Goal: Use online tool/utility: Utilize a website feature to perform a specific function

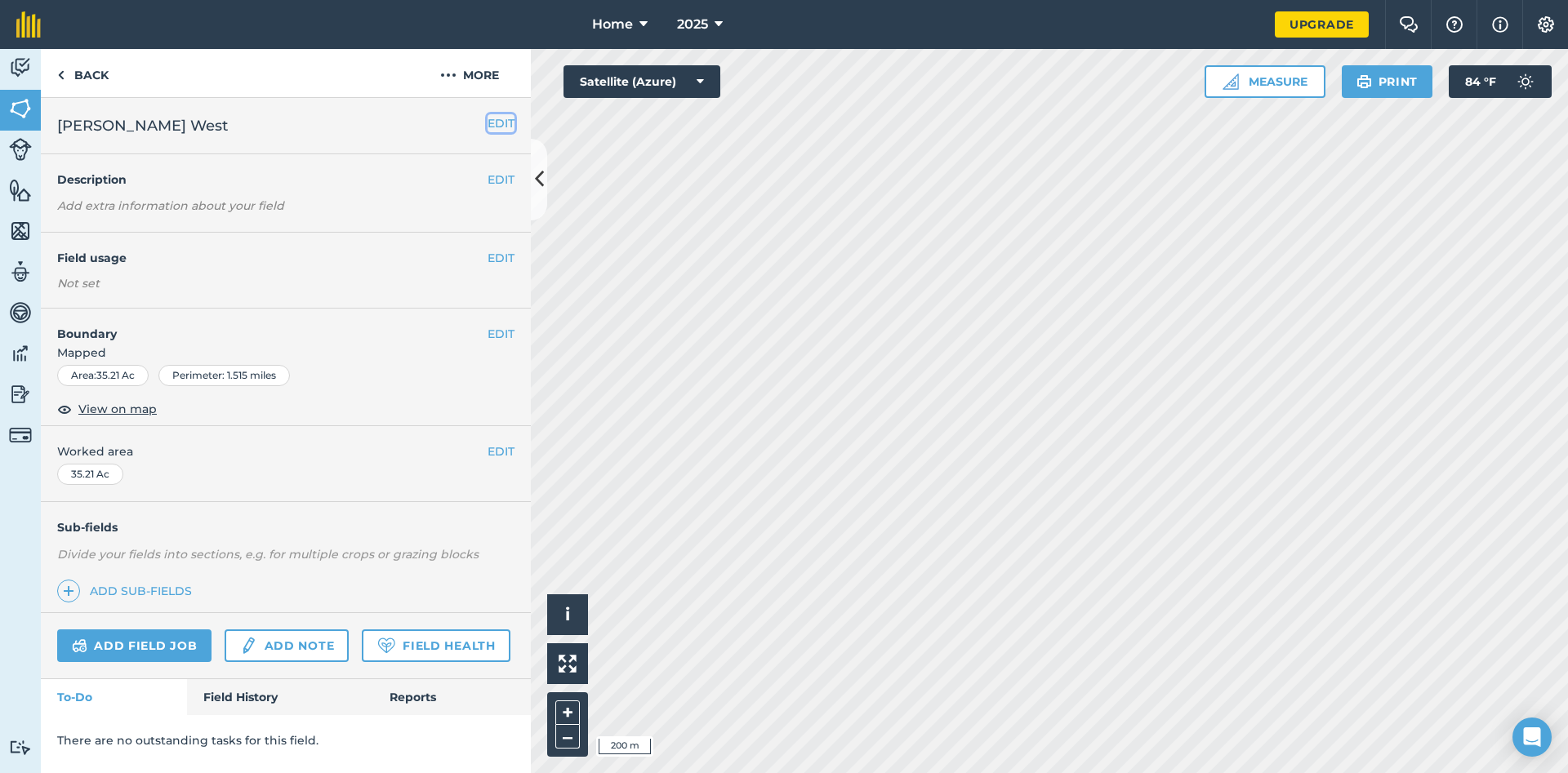
click at [499, 120] on button "EDIT" at bounding box center [500, 124] width 27 height 18
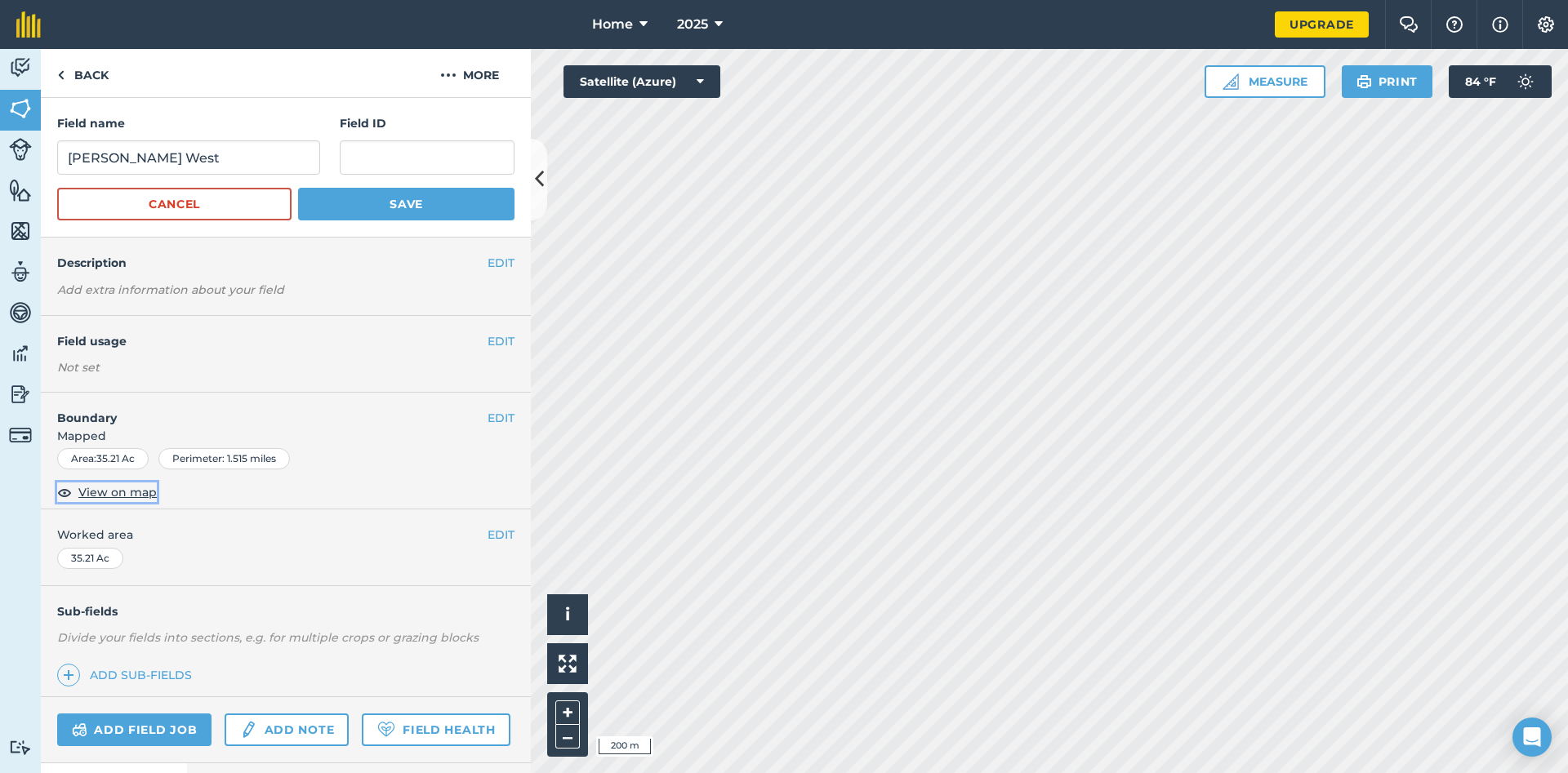
click at [109, 494] on span "View on map" at bounding box center [117, 492] width 79 height 18
drag, startPoint x: 482, startPoint y: 527, endPoint x: 509, endPoint y: 409, distance: 121.0
click at [509, 409] on div "Field name [PERSON_NAME][GEOGRAPHIC_DATA] ID Cancel Save EDIT Description Add e…" at bounding box center [285, 435] width 490 height 675
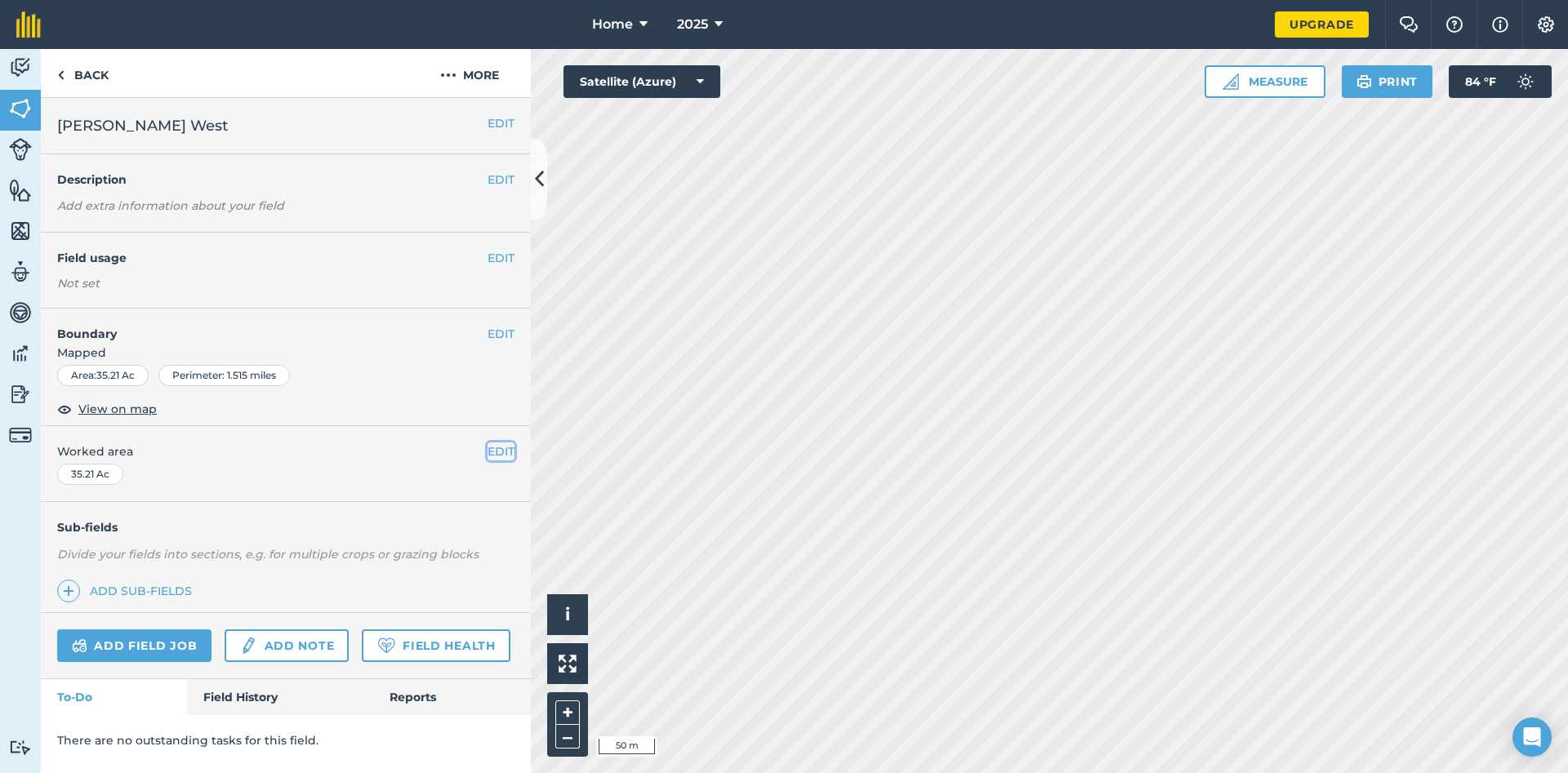
click at [495, 453] on button "EDIT" at bounding box center [500, 452] width 27 height 18
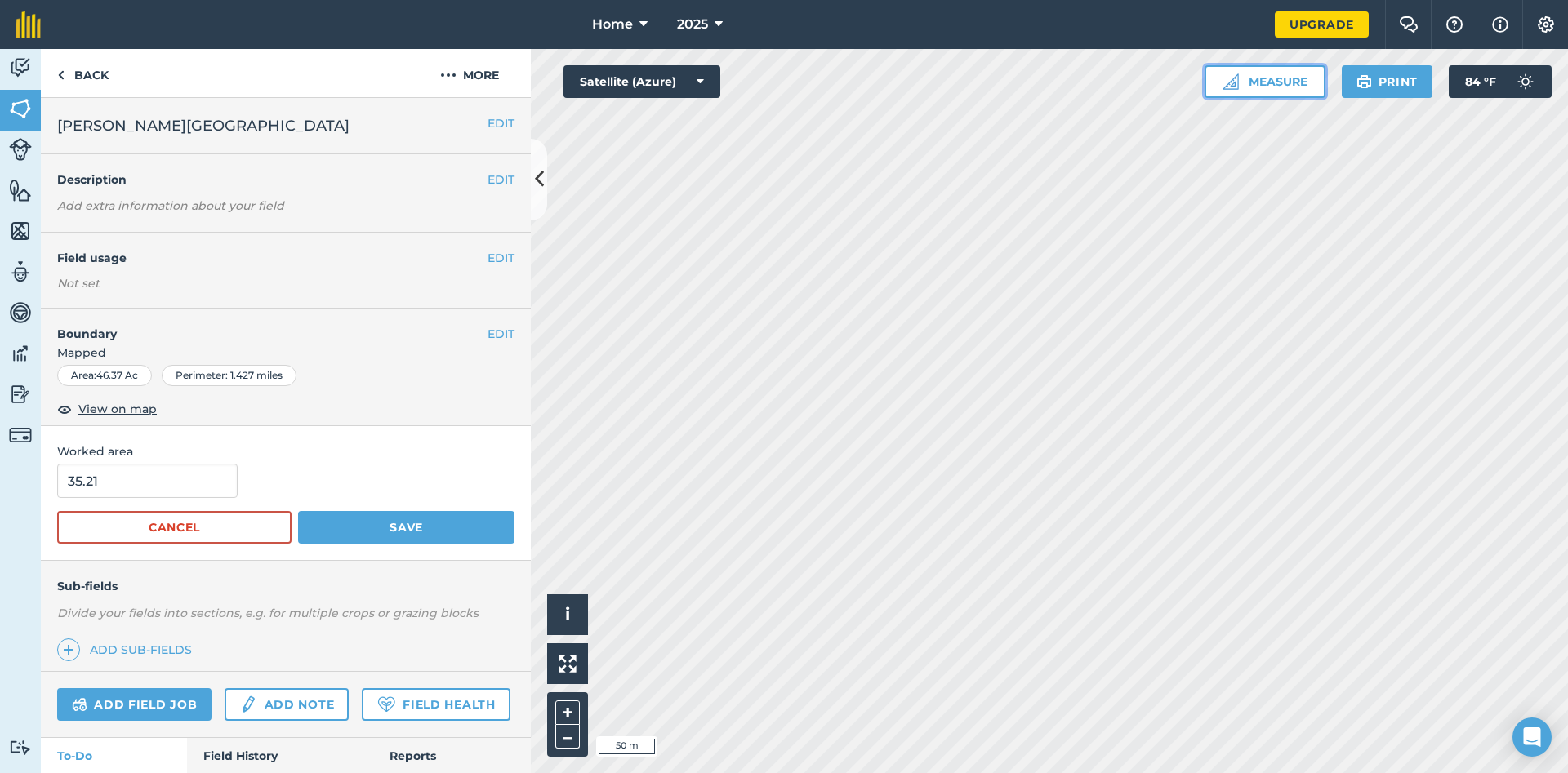
click at [1286, 83] on button "Measure" at bounding box center [1264, 81] width 121 height 33
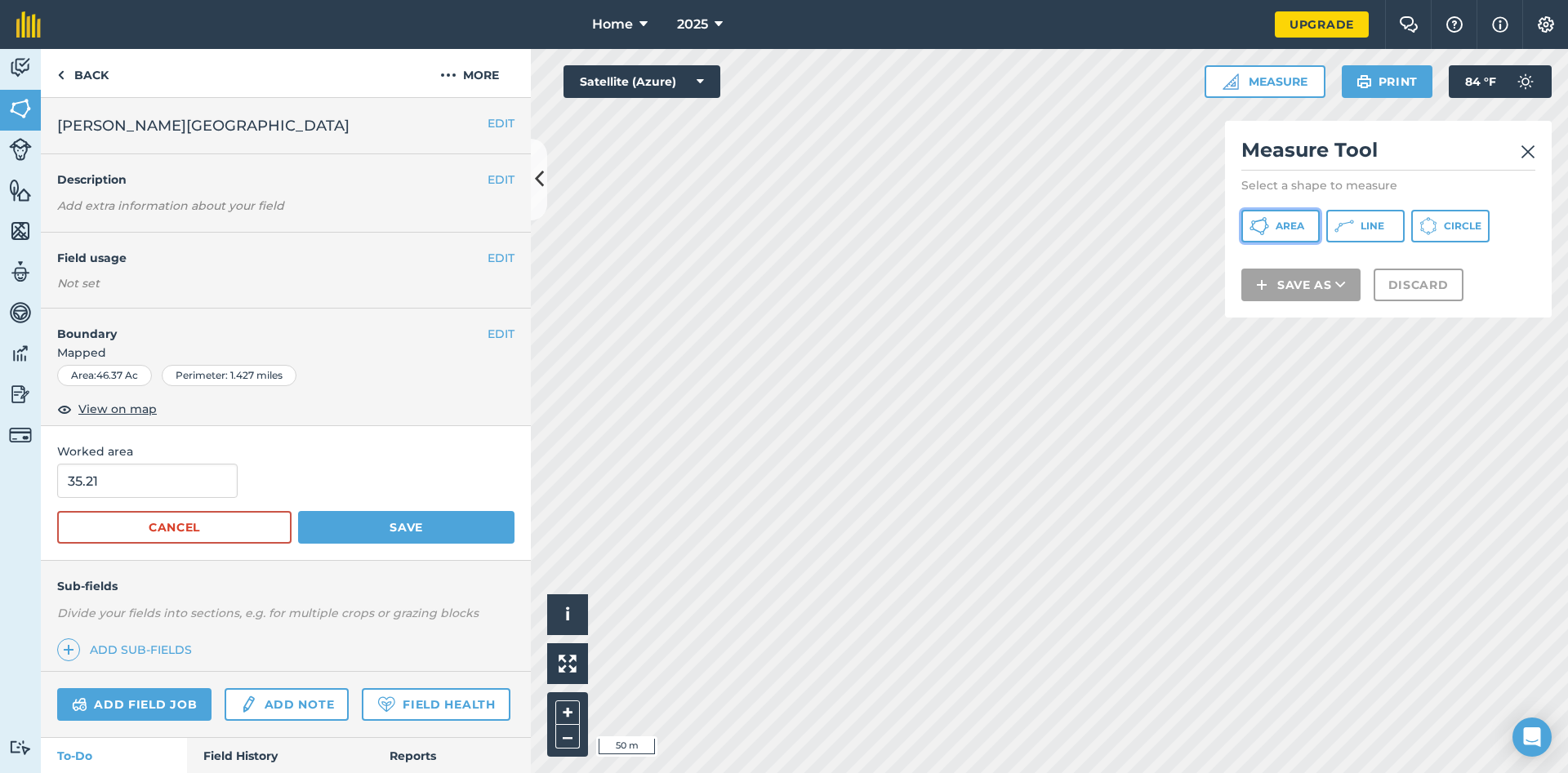
click at [1299, 224] on span "Area" at bounding box center [1290, 226] width 28 height 13
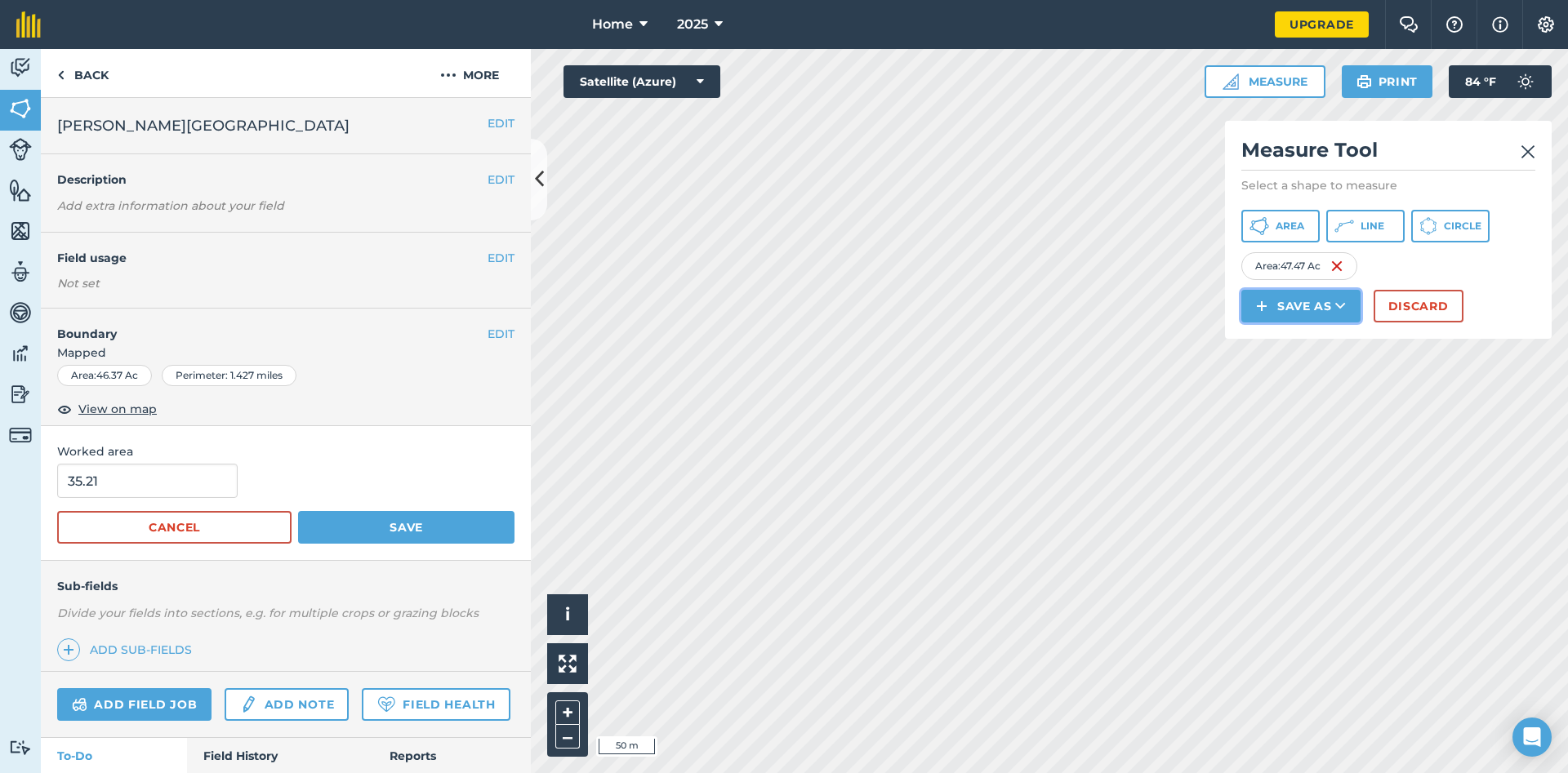
click at [1298, 298] on button "Save as" at bounding box center [1301, 306] width 119 height 33
click at [1295, 339] on link "Field" at bounding box center [1301, 342] width 115 height 36
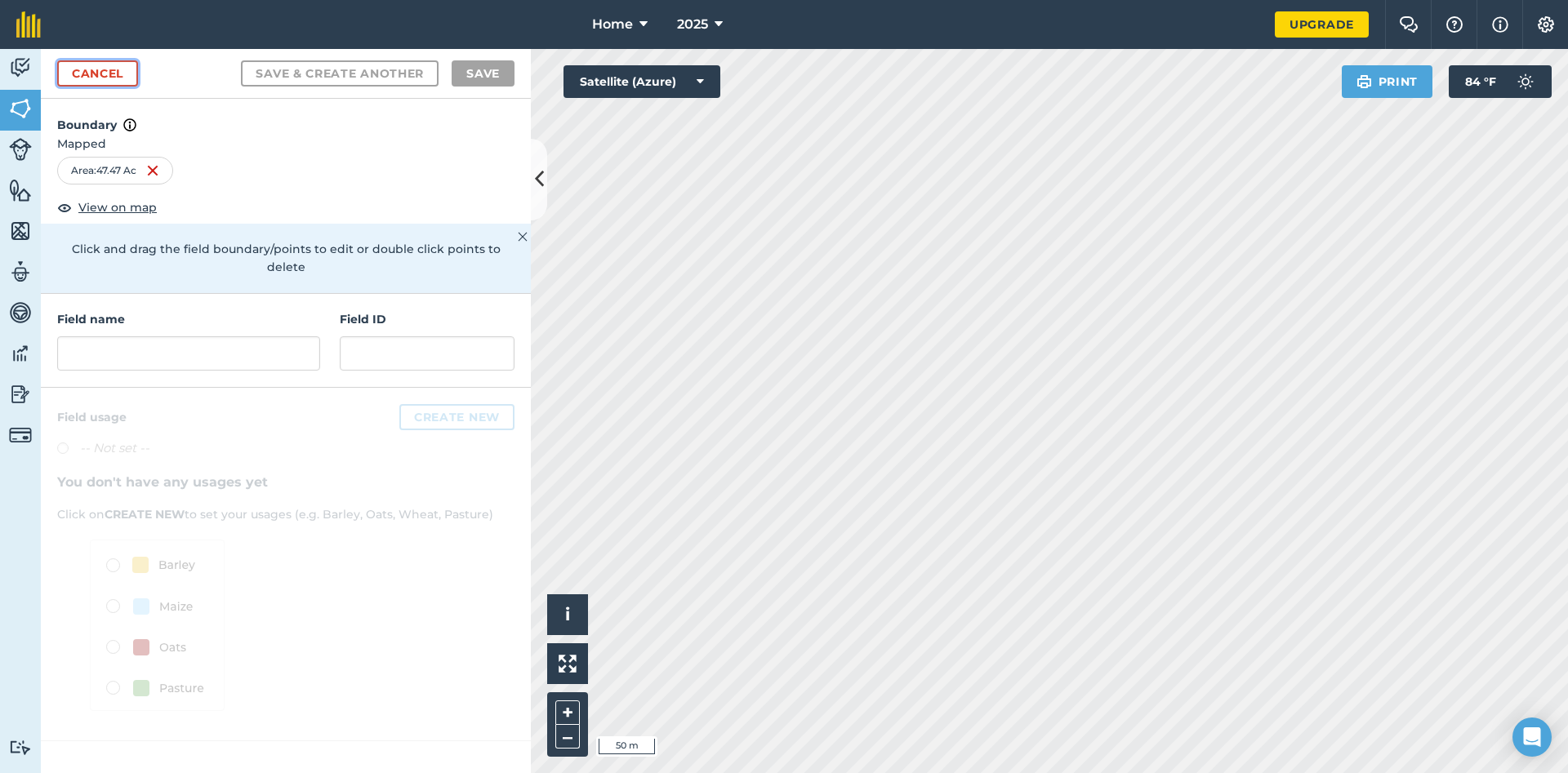
click at [95, 70] on link "Cancel" at bounding box center [98, 73] width 81 height 26
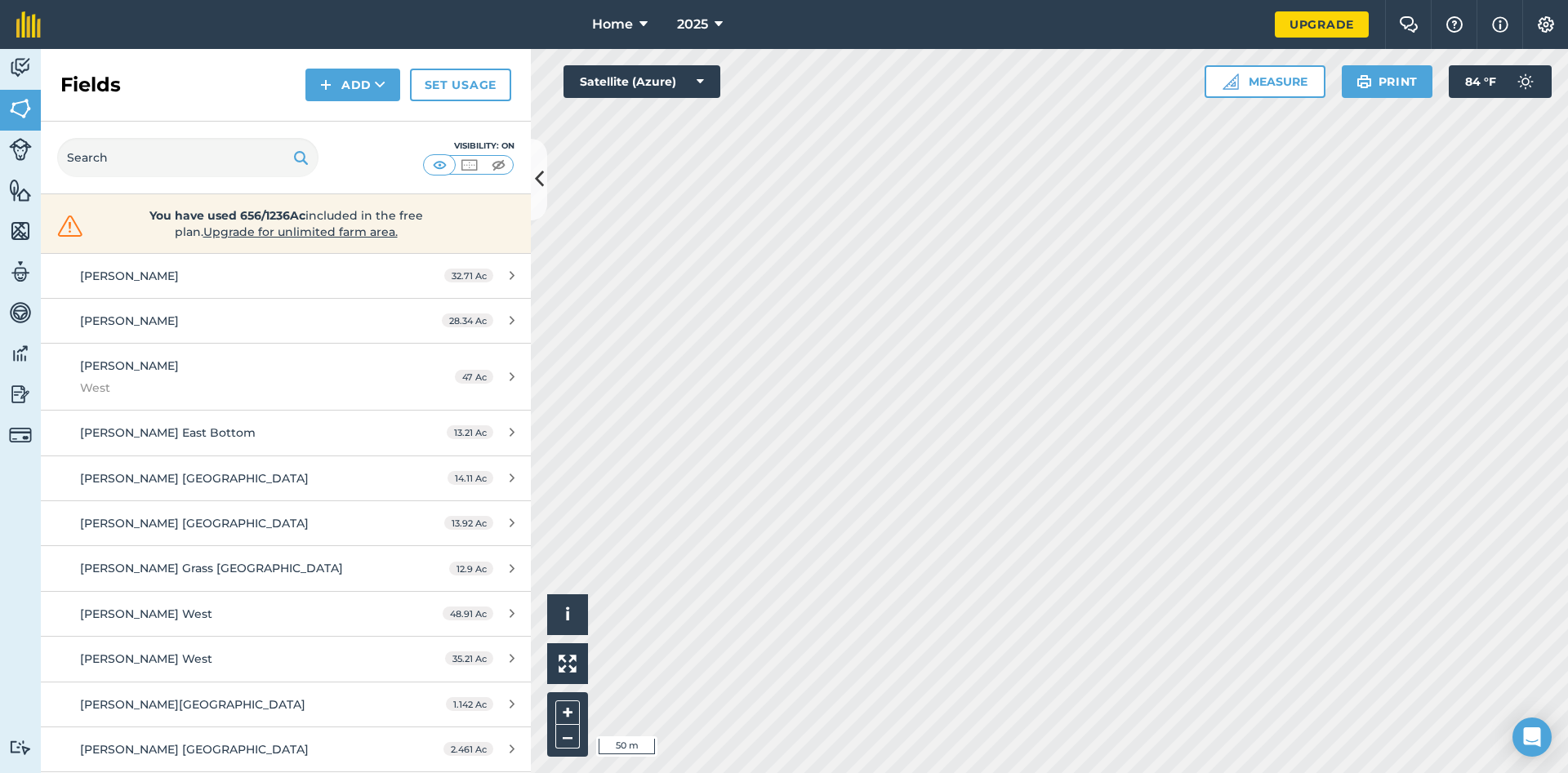
scroll to position [799, 0]
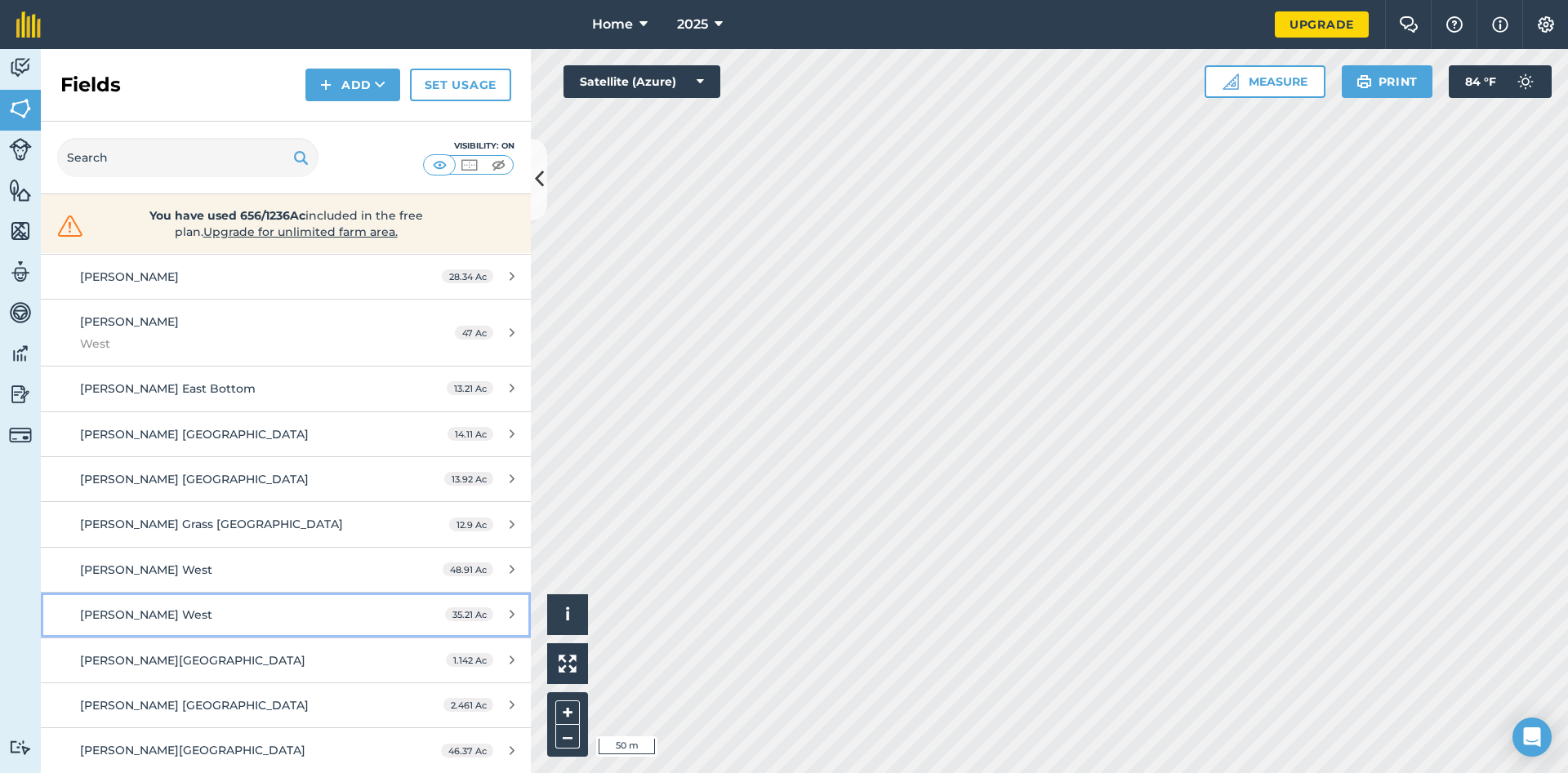
click at [510, 613] on icon at bounding box center [512, 614] width 5 height 12
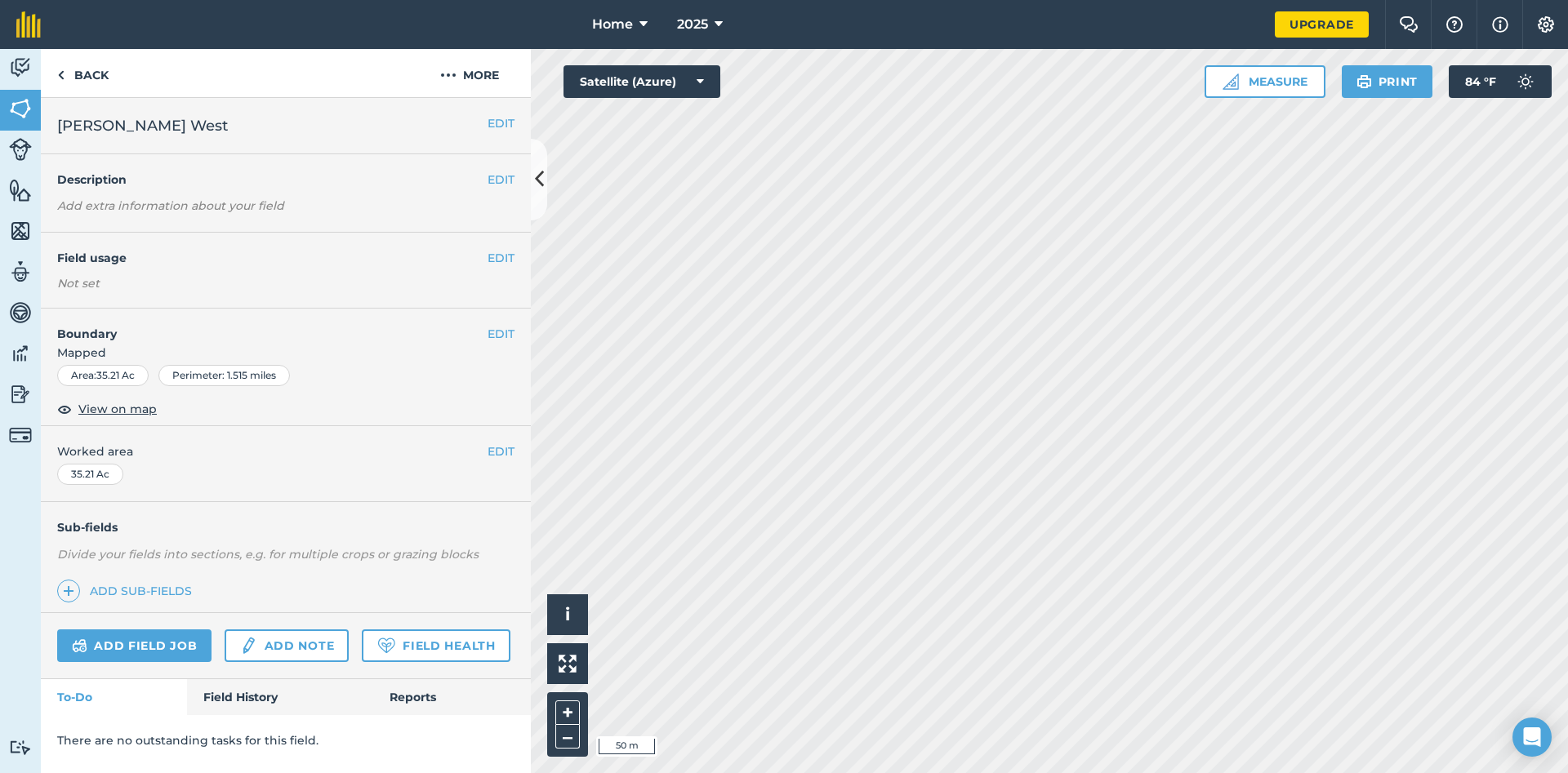
click at [416, 471] on div "EDIT Worked area 35.21 Ac" at bounding box center [285, 464] width 490 height 76
click at [357, 575] on div "Sub-fields Divide your fields into sections, e.g. for multiple crops or grazing…" at bounding box center [285, 558] width 490 height 111
click at [319, 563] on p "Divide your fields into sections, e.g. for multiple crops or grazing blocks" at bounding box center [286, 554] width 457 height 18
click at [102, 71] on link "Back" at bounding box center [82, 73] width 84 height 49
click at [90, 69] on link "Back" at bounding box center [82, 73] width 84 height 49
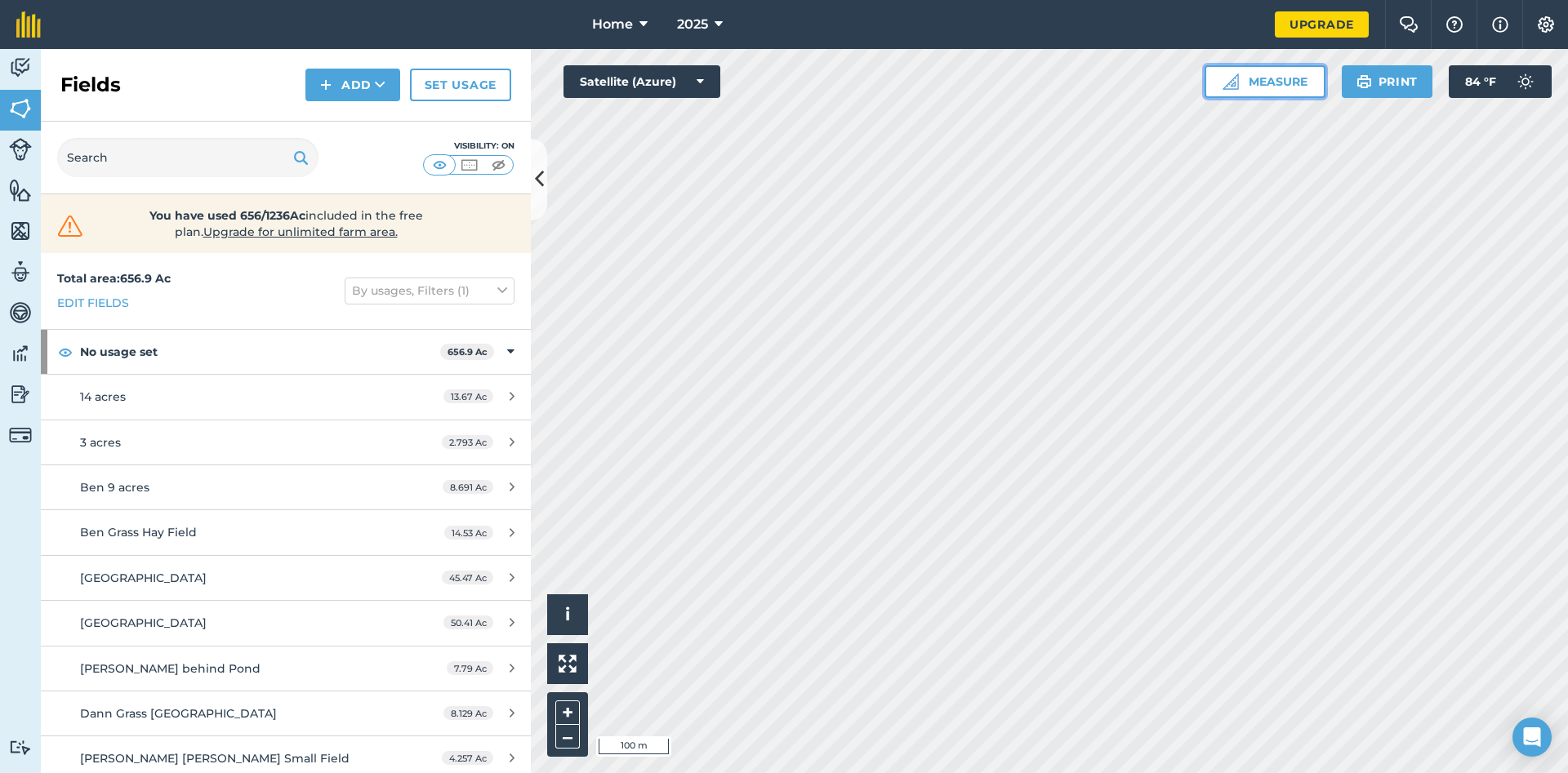
click at [1262, 86] on button "Measure" at bounding box center [1264, 81] width 121 height 33
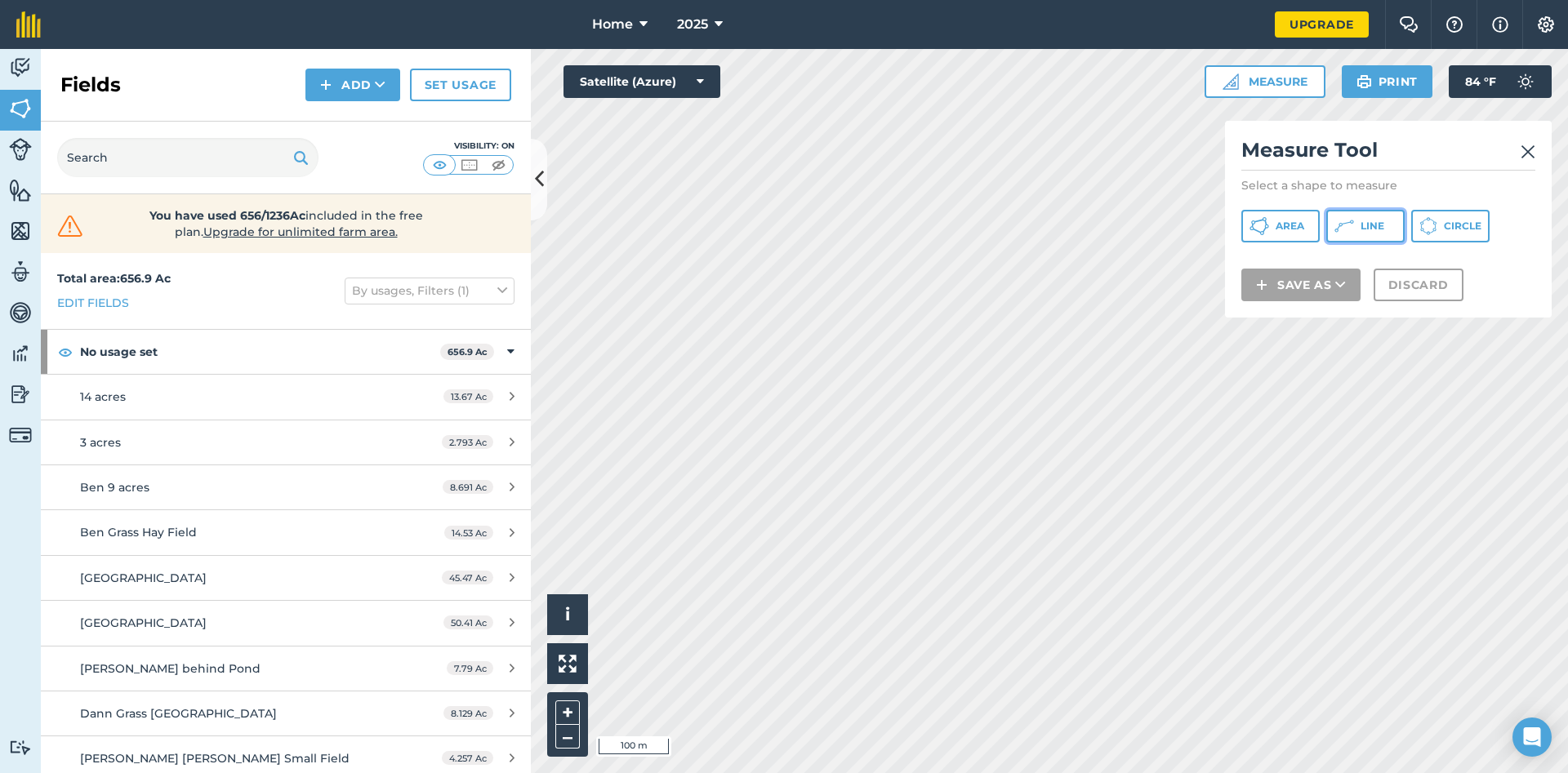
click at [1366, 220] on span "Line" at bounding box center [1372, 226] width 24 height 13
click at [1523, 150] on img at bounding box center [1527, 152] width 15 height 19
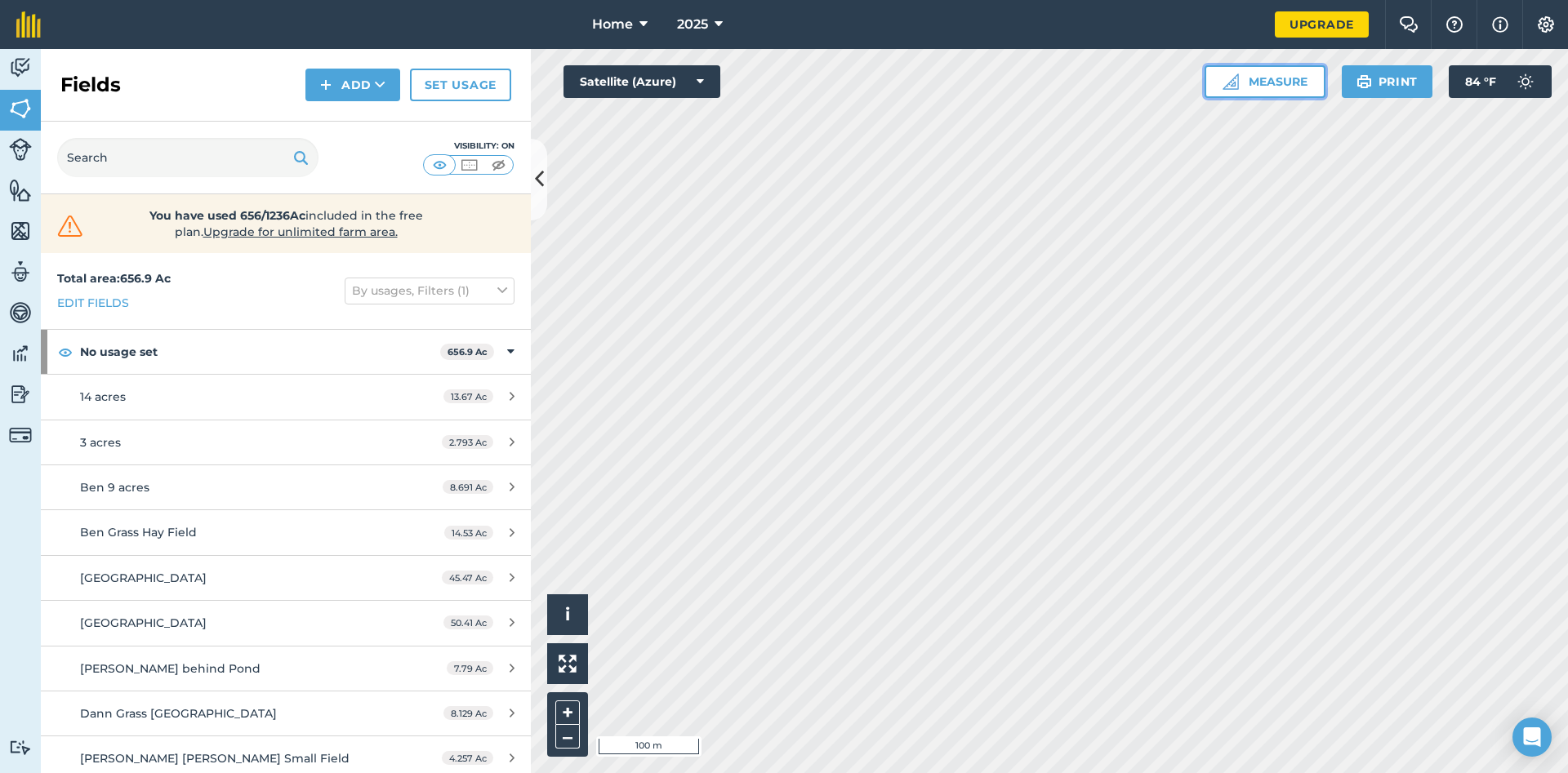
click at [1257, 84] on button "Measure" at bounding box center [1264, 81] width 121 height 33
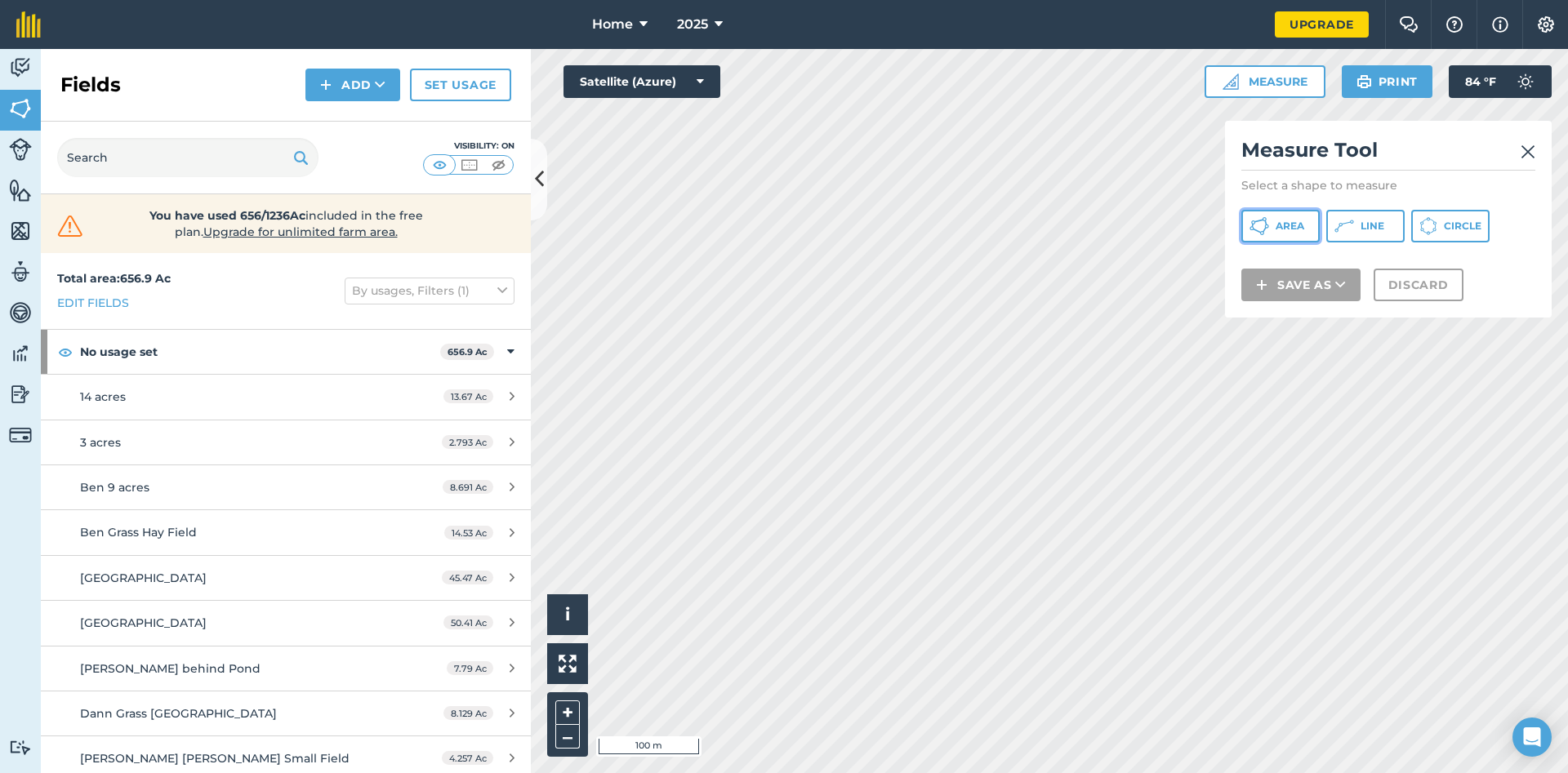
click at [1265, 218] on icon at bounding box center [1264, 219] width 4 height 4
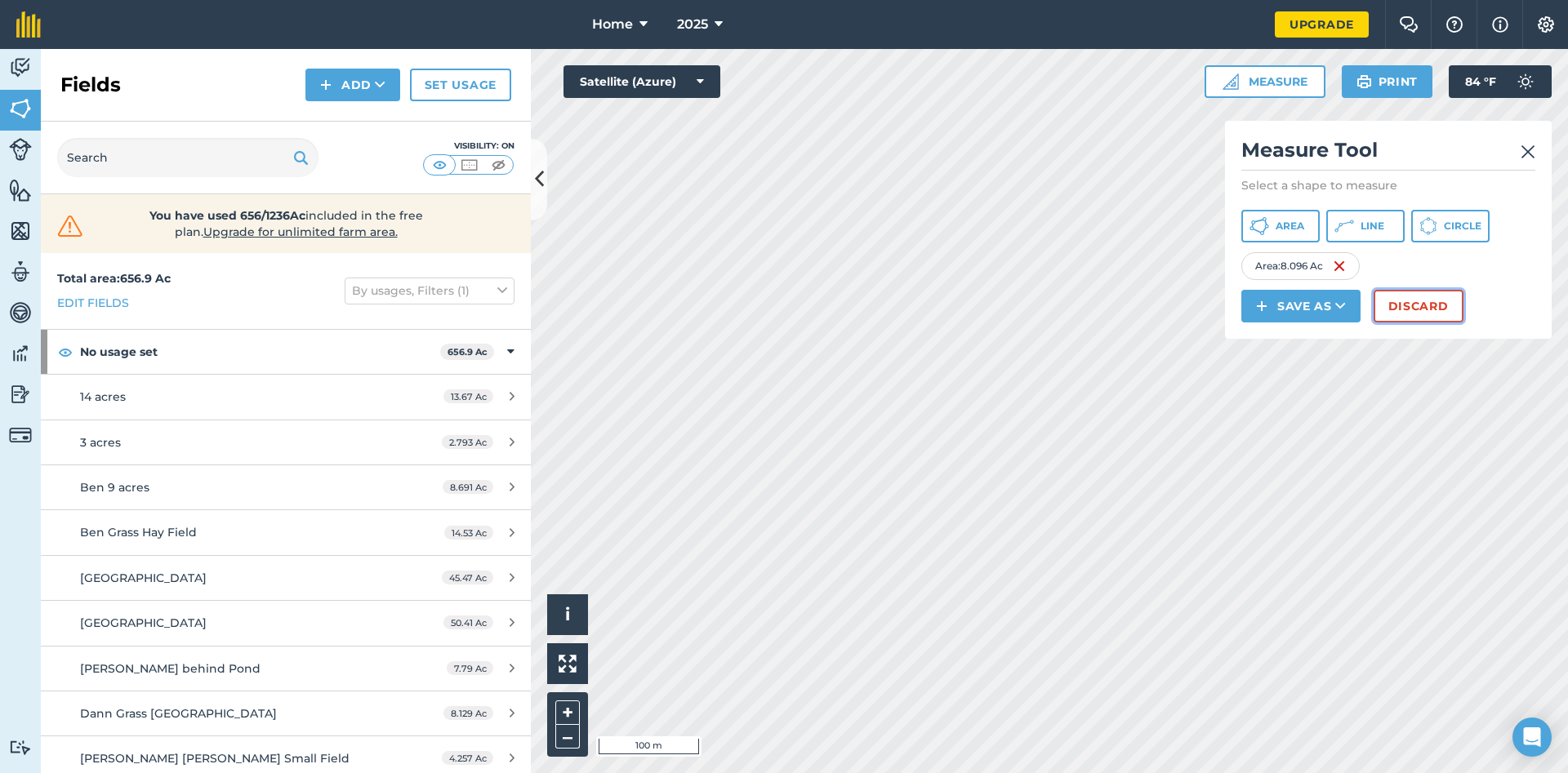
click at [1398, 309] on button "Discard" at bounding box center [1419, 306] width 90 height 33
